Goal: Find specific page/section: Find specific page/section

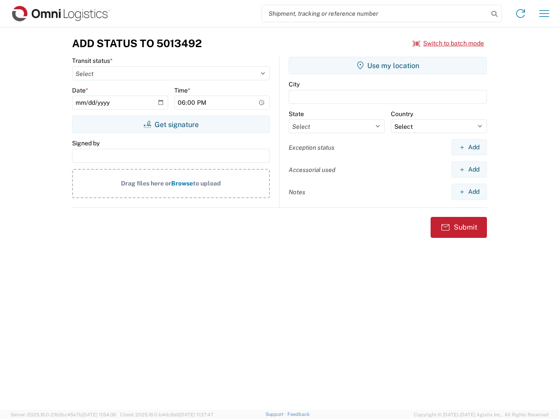
click at [375, 14] on input "search" at bounding box center [375, 13] width 226 height 17
click at [494, 14] on icon at bounding box center [494, 14] width 12 height 12
click at [520, 14] on icon at bounding box center [520, 14] width 14 height 14
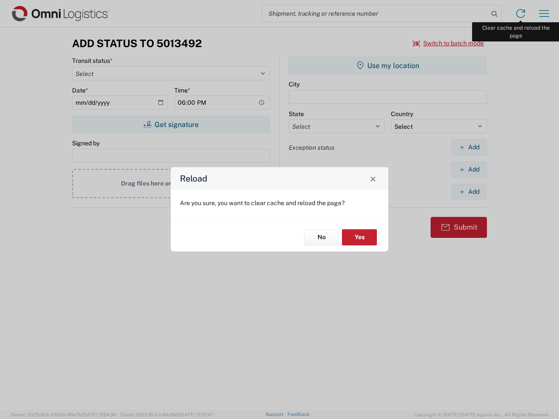
click at [544, 14] on div "Reload Are you sure, you want to clear cache and reload the page? No Yes" at bounding box center [279, 209] width 559 height 419
click at [448, 43] on div "Reload Are you sure, you want to clear cache and reload the page? No Yes" at bounding box center [279, 209] width 559 height 419
click at [171, 124] on div "Reload Are you sure, you want to clear cache and reload the page? No Yes" at bounding box center [279, 209] width 559 height 419
click at [388, 65] on div "Reload Are you sure, you want to clear cache and reload the page? No Yes" at bounding box center [279, 209] width 559 height 419
click at [469, 147] on div "Reload Are you sure, you want to clear cache and reload the page? No Yes" at bounding box center [279, 209] width 559 height 419
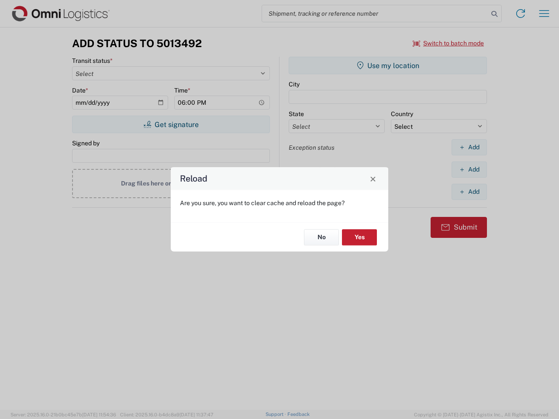
click at [469, 169] on div "Reload Are you sure, you want to clear cache and reload the page? No Yes" at bounding box center [279, 209] width 559 height 419
click at [469, 192] on div "Reload Are you sure, you want to clear cache and reload the page? No Yes" at bounding box center [279, 209] width 559 height 419
